Goal: Information Seeking & Learning: Compare options

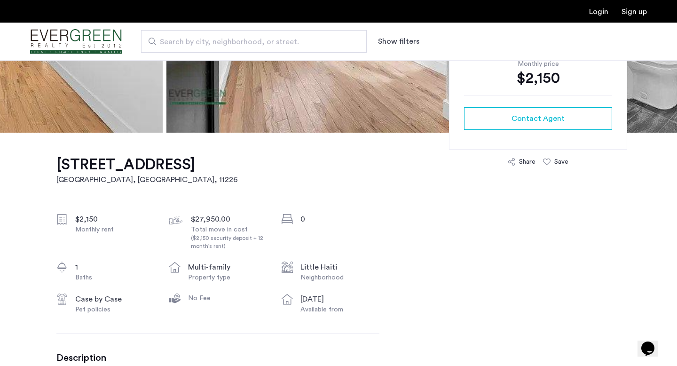
click at [199, 168] on h1 "[STREET_ADDRESS]" at bounding box center [147, 164] width 182 height 19
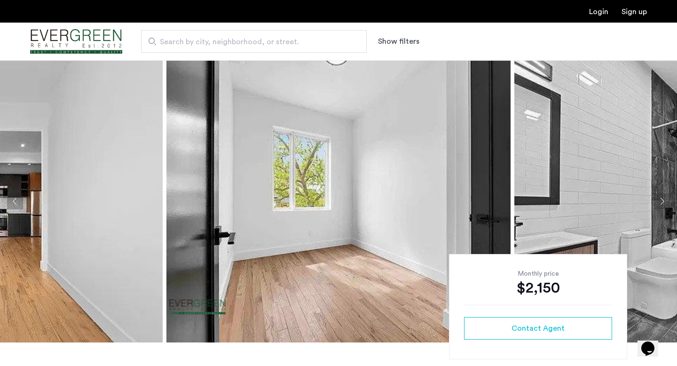
click at [661, 205] on button "Next apartment" at bounding box center [662, 201] width 16 height 16
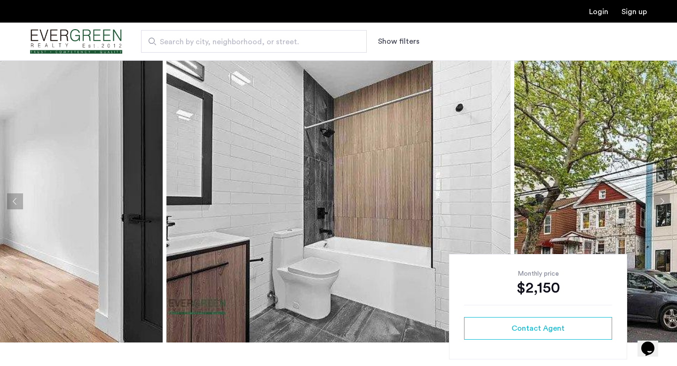
click at [661, 205] on button "Next apartment" at bounding box center [662, 201] width 16 height 16
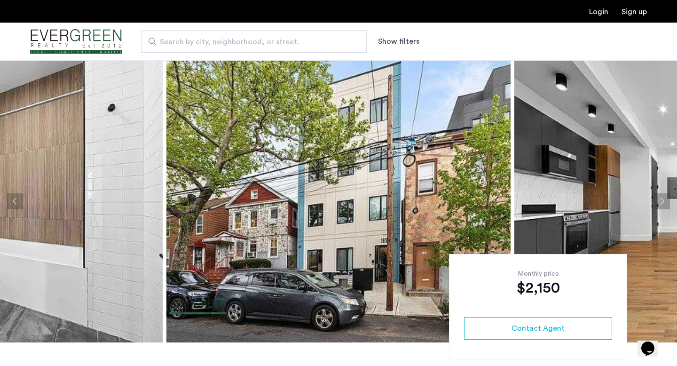
click at [661, 204] on button "Next apartment" at bounding box center [662, 201] width 16 height 16
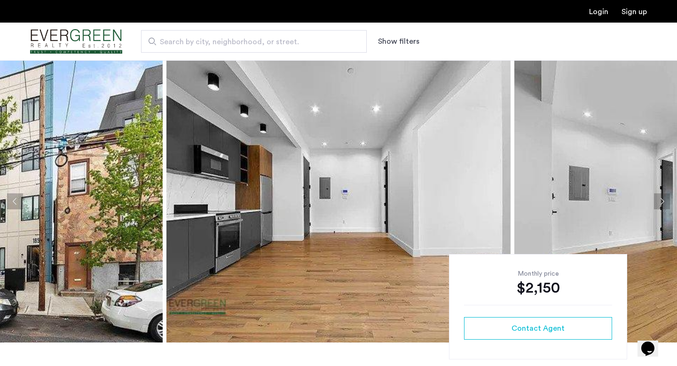
click at [661, 204] on button "Next apartment" at bounding box center [662, 201] width 16 height 16
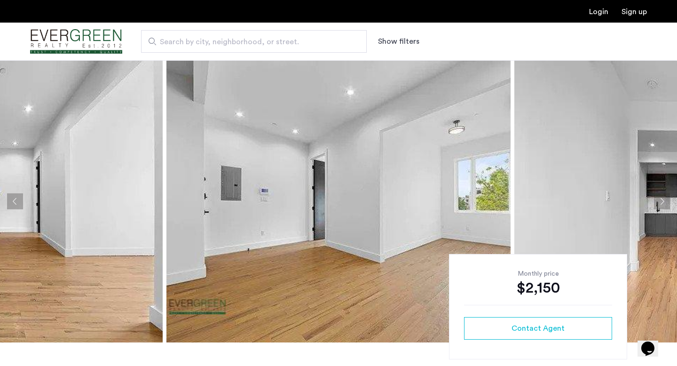
click at [661, 204] on button "Next apartment" at bounding box center [662, 201] width 16 height 16
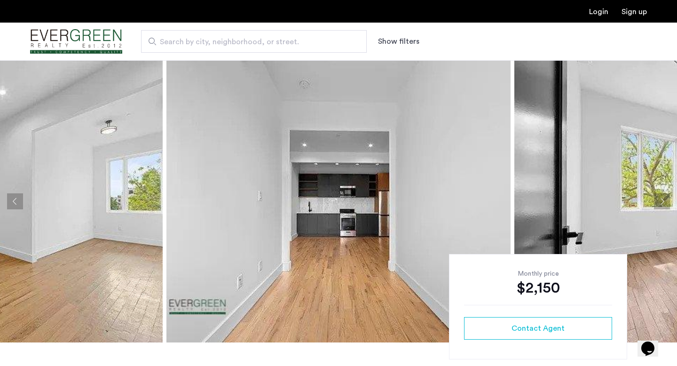
click at [661, 204] on button "Next apartment" at bounding box center [662, 201] width 16 height 16
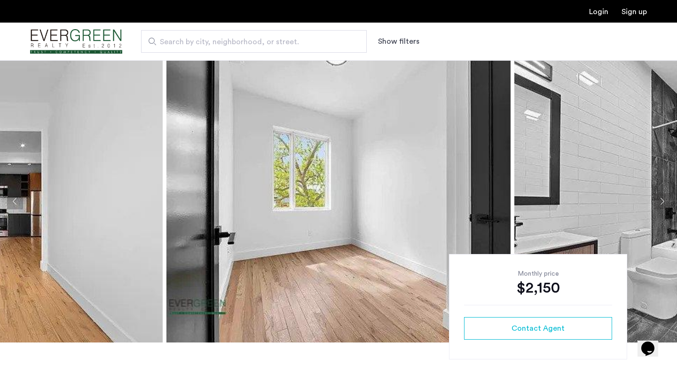
click at [661, 204] on button "Next apartment" at bounding box center [662, 201] width 16 height 16
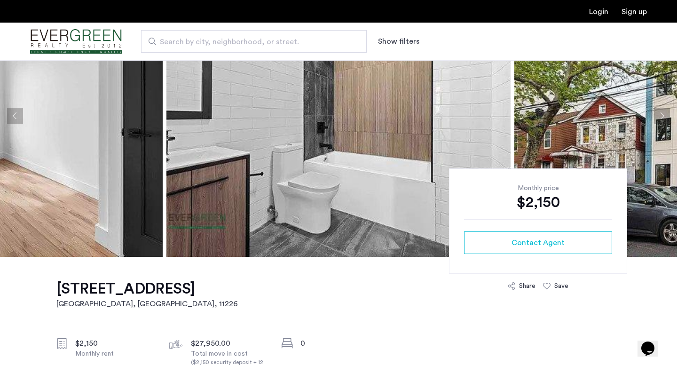
scroll to position [84, 0]
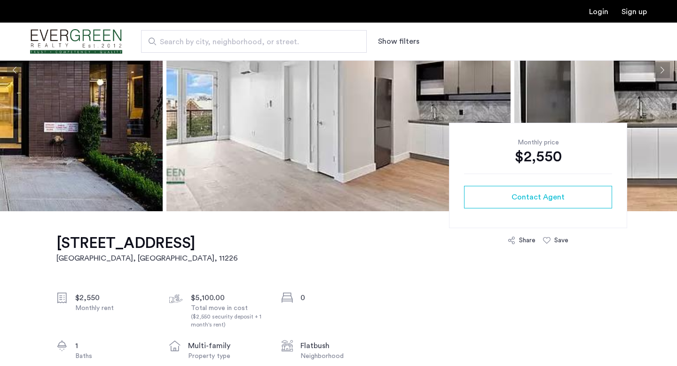
scroll to position [131, 0]
click at [238, 248] on h1 "290 Linden Boulevard, Flatbush, Brooklyn, NY, 11226, Unit 4E" at bounding box center [147, 243] width 182 height 19
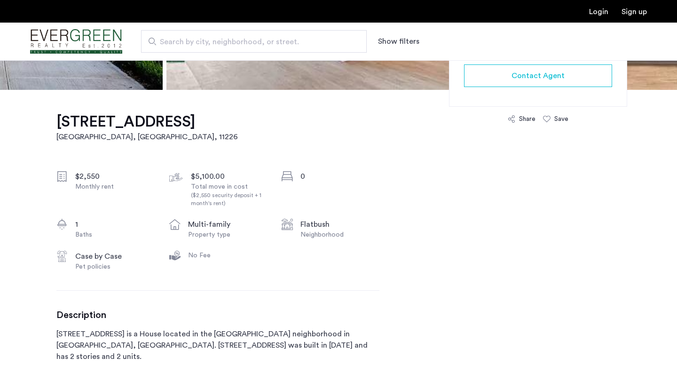
scroll to position [253, 0]
click at [173, 123] on h1 "290 Linden Boulevard, Flatbush, Brooklyn, NY, 11226, Unit 4E" at bounding box center [147, 121] width 182 height 19
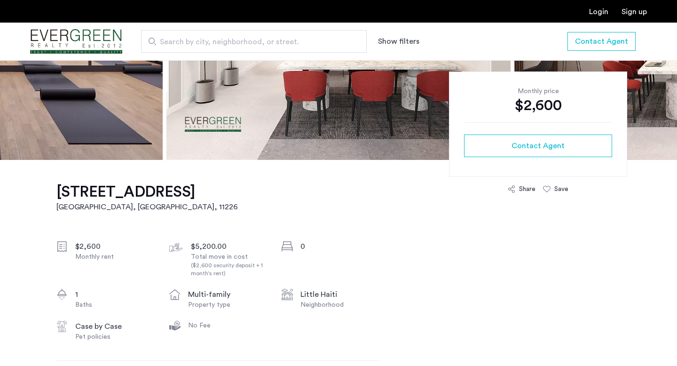
scroll to position [51, 0]
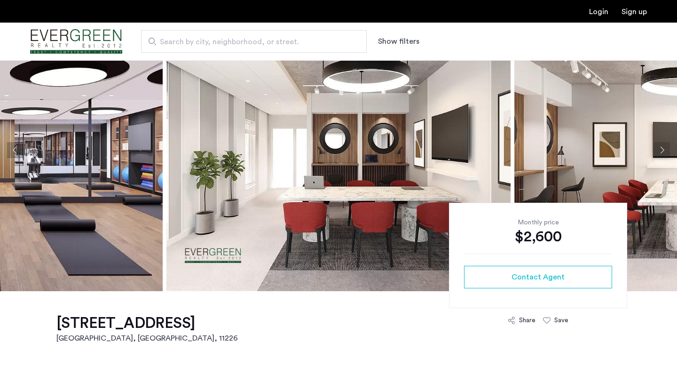
click at [662, 153] on button "Next apartment" at bounding box center [662, 150] width 16 height 16
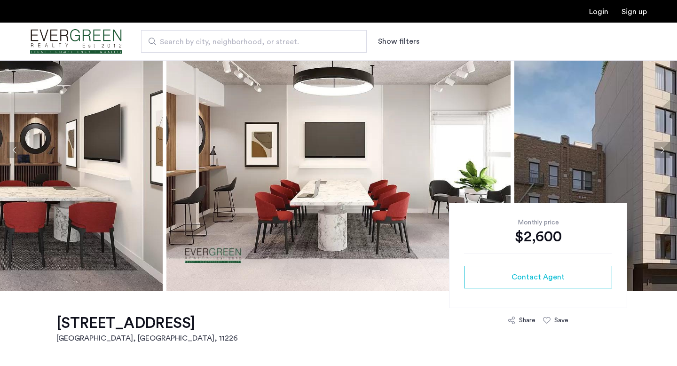
click at [662, 153] on button "Next apartment" at bounding box center [662, 150] width 16 height 16
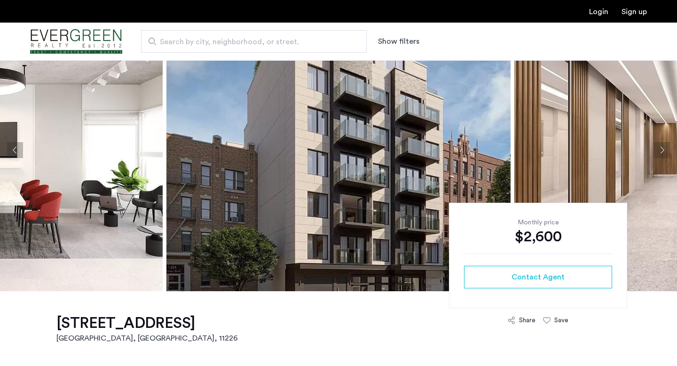
click at [662, 153] on button "Next apartment" at bounding box center [662, 150] width 16 height 16
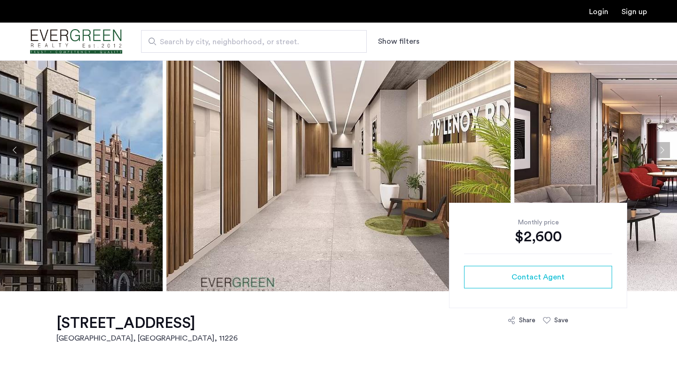
click at [662, 153] on button "Next apartment" at bounding box center [662, 150] width 16 height 16
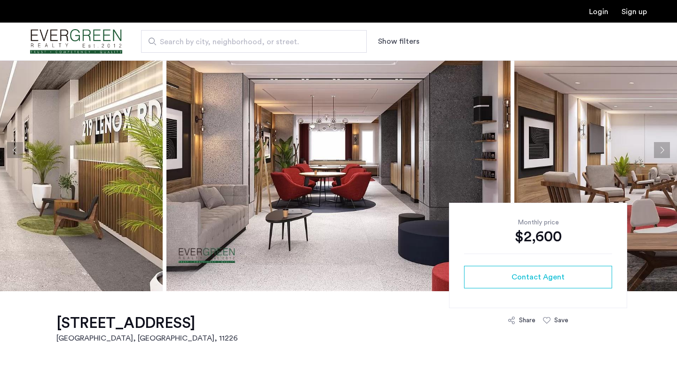
click at [662, 153] on button "Next apartment" at bounding box center [662, 150] width 16 height 16
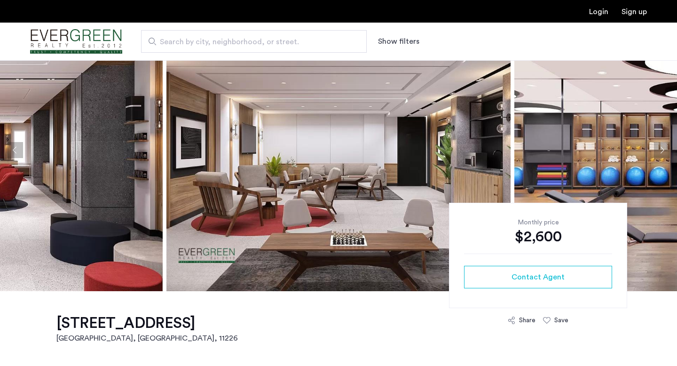
click at [662, 153] on button "Next apartment" at bounding box center [662, 150] width 16 height 16
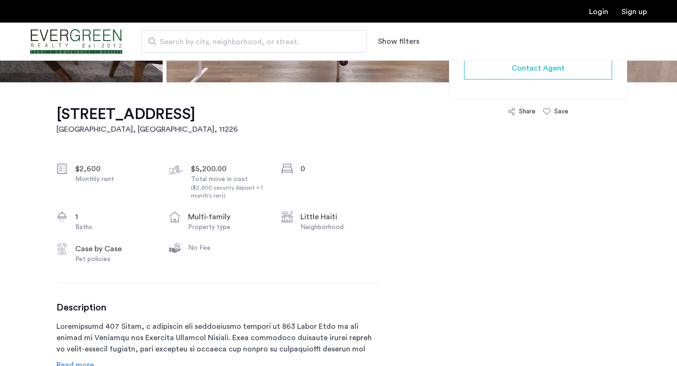
scroll to position [7, 0]
